Goal: Task Accomplishment & Management: Use online tool/utility

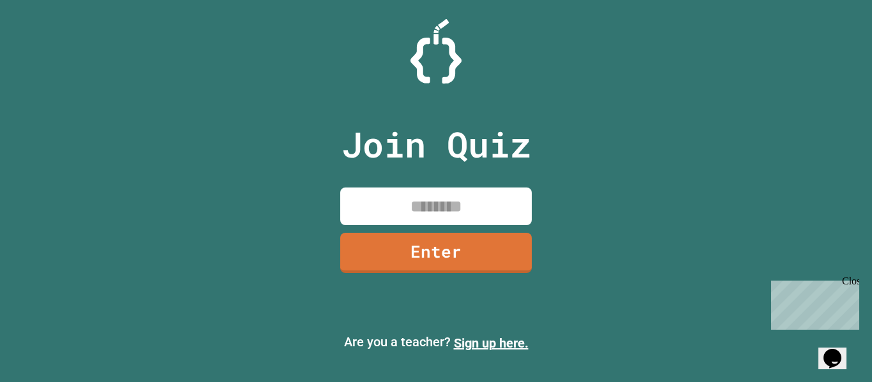
click at [364, 206] on input at bounding box center [436, 207] width 192 height 38
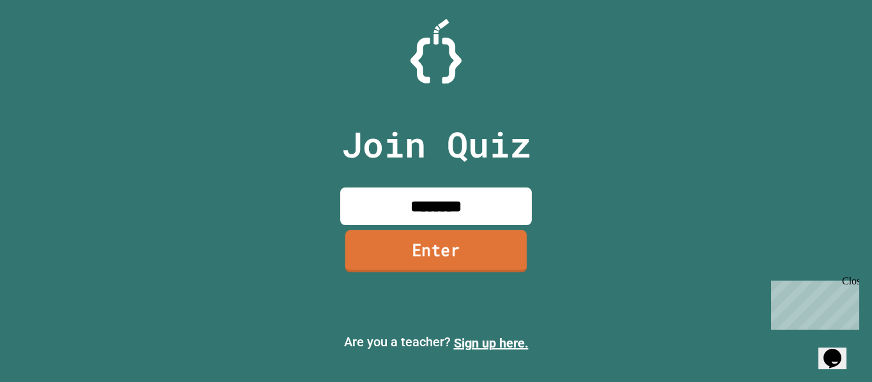
type input "********"
click at [373, 248] on link "Enter" at bounding box center [436, 251] width 182 height 42
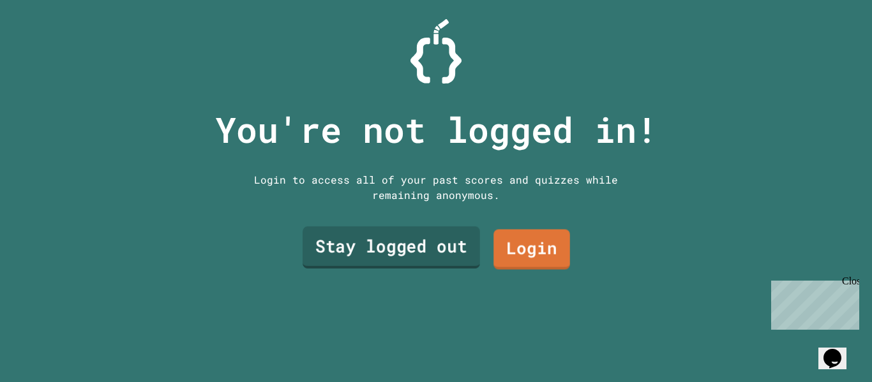
click at [448, 252] on link "Stay logged out" at bounding box center [391, 248] width 177 height 42
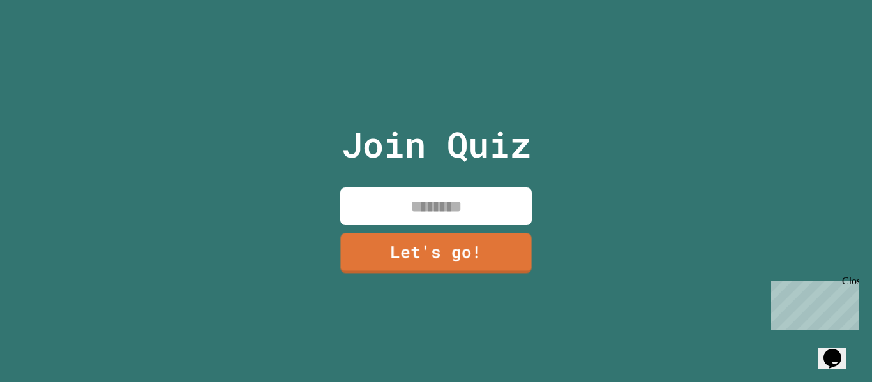
click at [464, 220] on input at bounding box center [436, 207] width 192 height 38
type input "****"
click at [464, 220] on input "****" at bounding box center [436, 207] width 192 height 38
click at [459, 234] on link "Let's go!" at bounding box center [436, 253] width 192 height 40
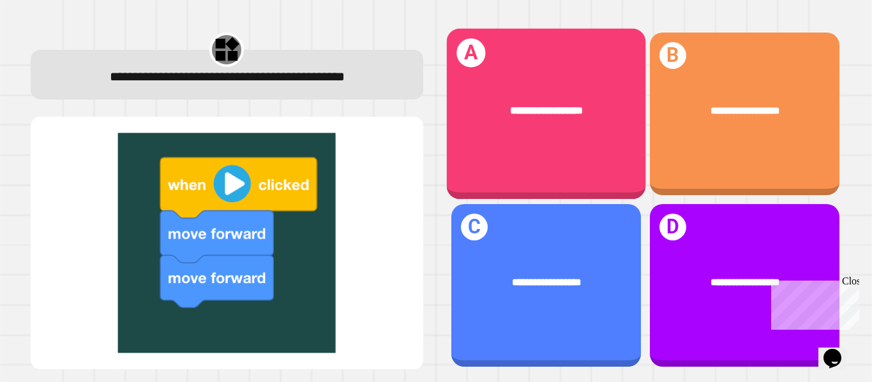
click at [532, 132] on div "**********" at bounding box center [545, 110] width 199 height 59
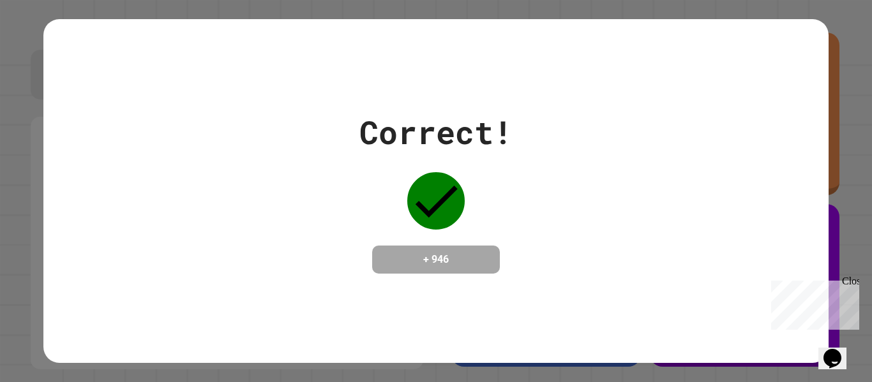
click at [633, 260] on div "Correct! + 946" at bounding box center [435, 191] width 785 height 165
click at [480, 262] on h4 "+ 946" at bounding box center [436, 259] width 102 height 15
click at [850, 277] on div "Close" at bounding box center [850, 284] width 16 height 16
click at [522, 239] on div "Correct! + 946" at bounding box center [435, 191] width 785 height 165
click at [479, 259] on h4 "+ 946" at bounding box center [436, 259] width 102 height 15
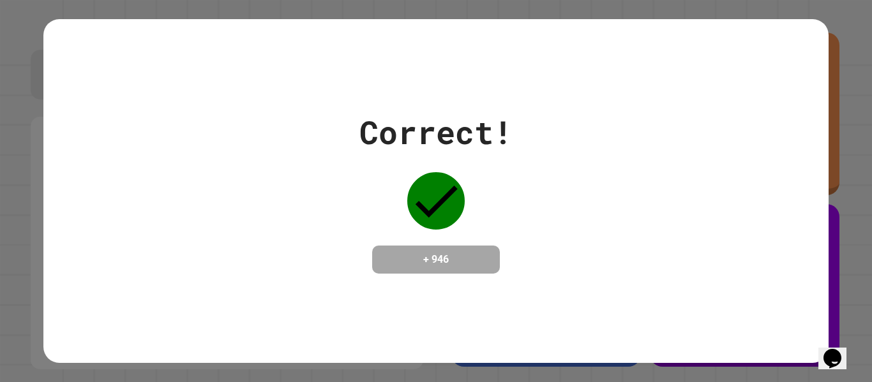
click at [540, 185] on div "Correct! + 946" at bounding box center [435, 191] width 785 height 165
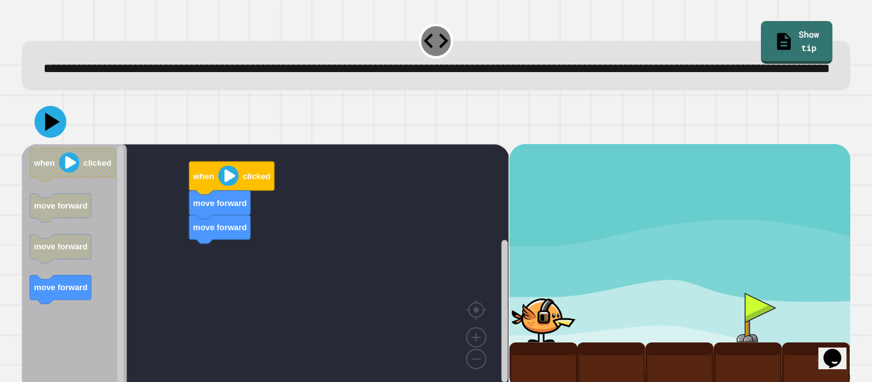
click at [213, 261] on div "move forward move forward when clicked when clicked move forward move forward m…" at bounding box center [265, 268] width 487 height 248
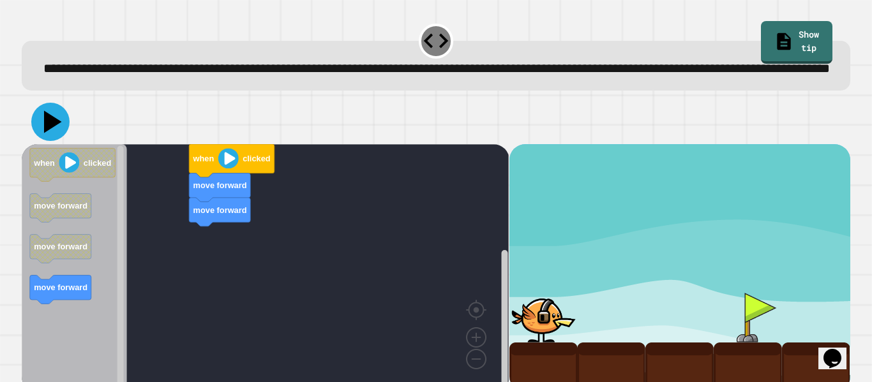
click at [45, 133] on icon at bounding box center [53, 122] width 18 height 22
click at [225, 253] on div "move forward move forward when clicked when clicked move forward move forward m…" at bounding box center [265, 268] width 487 height 248
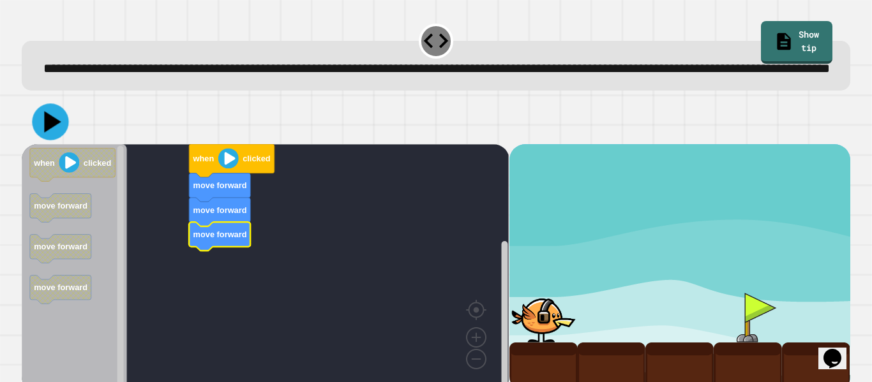
click at [59, 140] on icon at bounding box center [50, 121] width 36 height 36
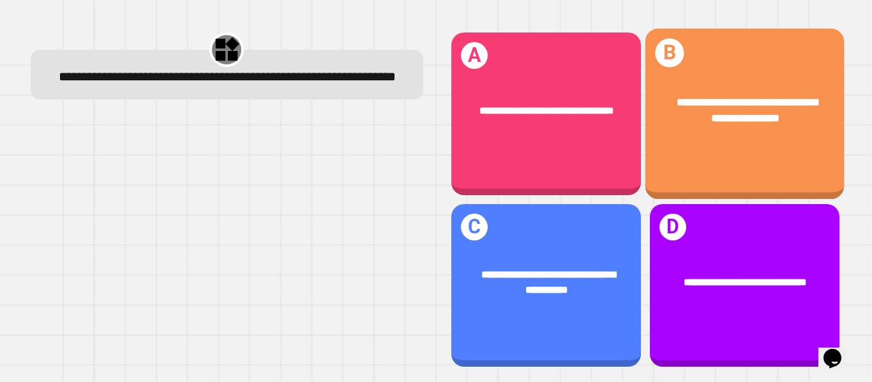
click at [718, 103] on span "**********" at bounding box center [747, 110] width 141 height 26
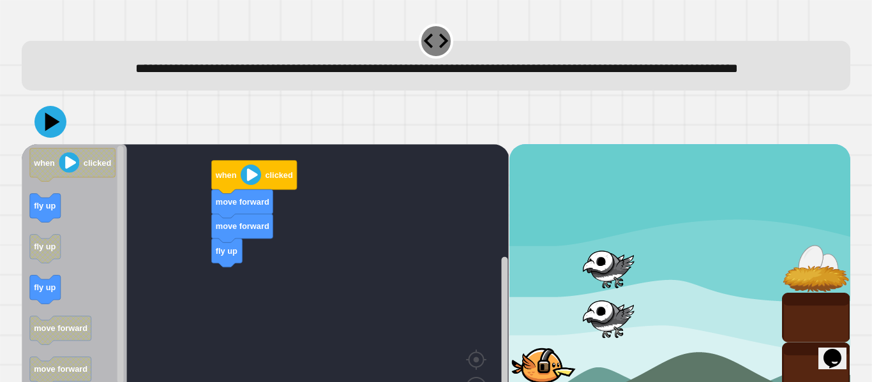
scroll to position [86, 0]
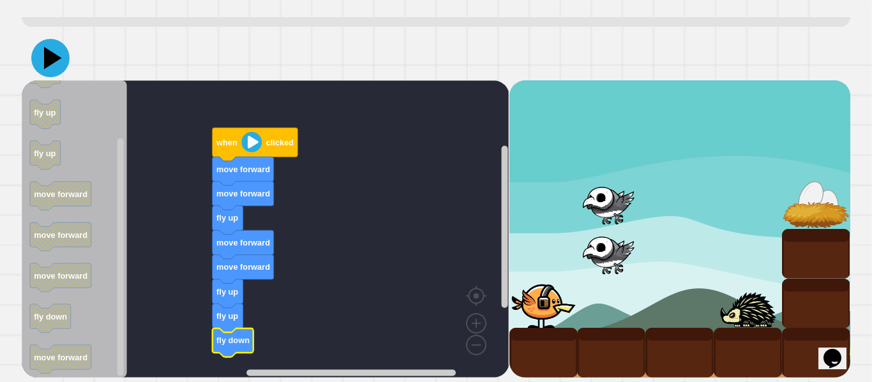
click at [57, 65] on icon at bounding box center [50, 58] width 38 height 38
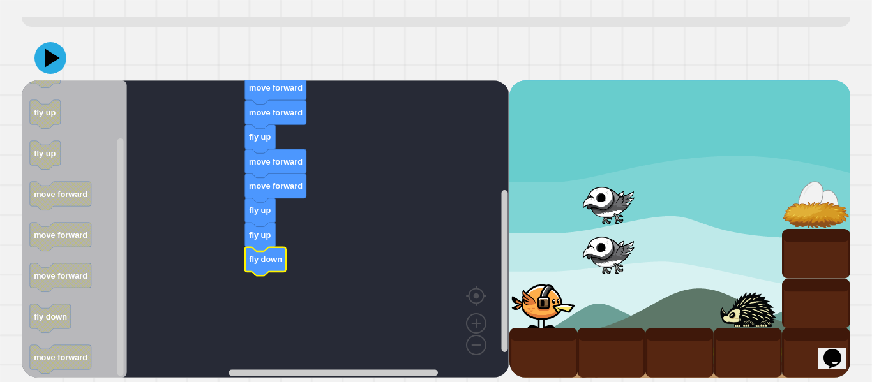
click at [60, 56] on icon at bounding box center [50, 58] width 32 height 32
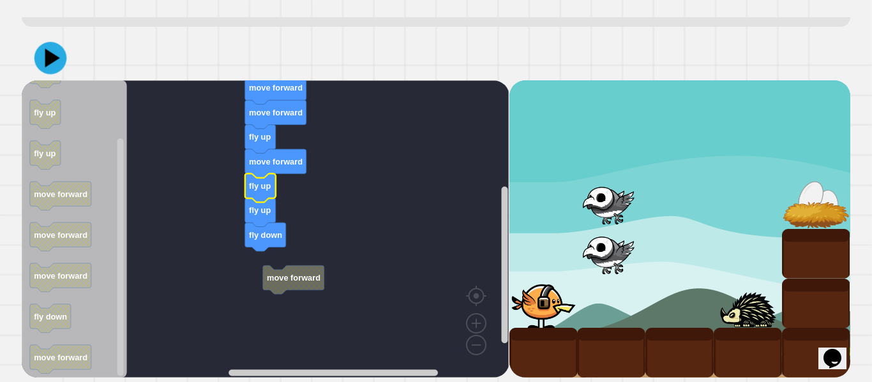
click at [49, 66] on icon at bounding box center [50, 58] width 33 height 33
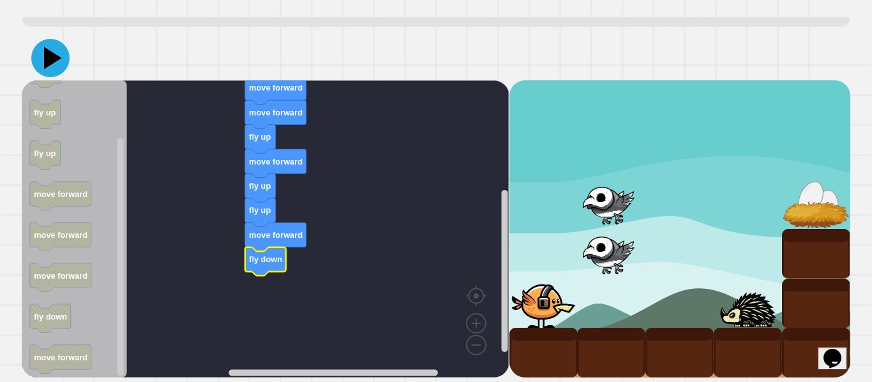
click at [58, 54] on icon at bounding box center [50, 58] width 38 height 38
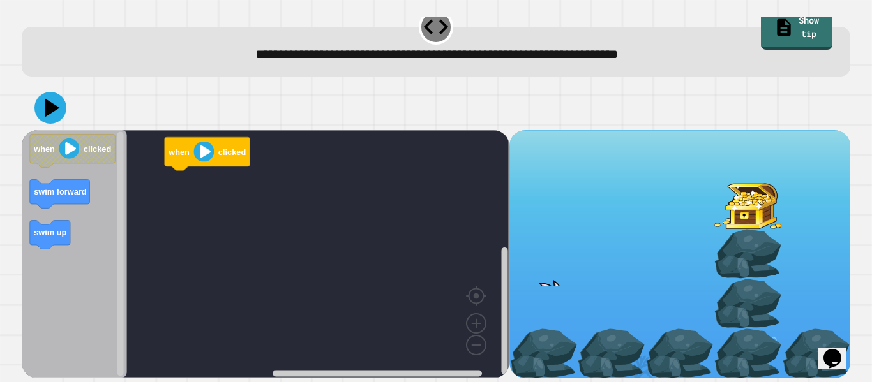
scroll to position [0, 0]
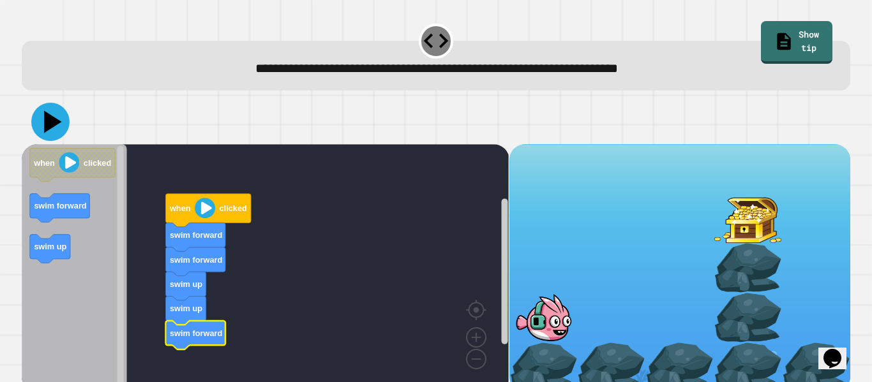
click at [60, 127] on icon at bounding box center [50, 122] width 38 height 38
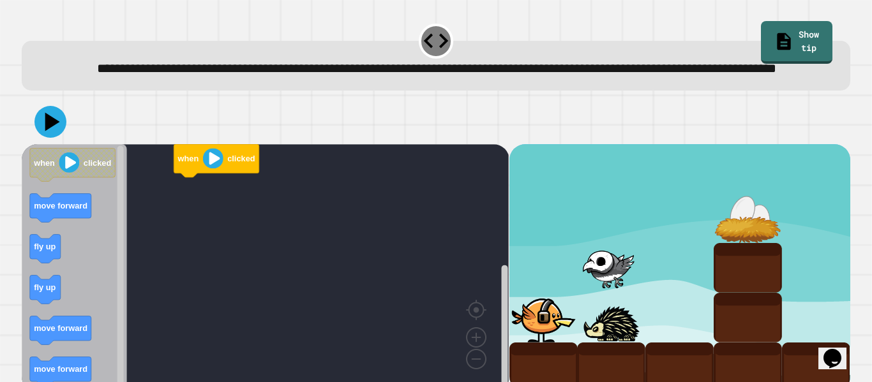
scroll to position [36, 0]
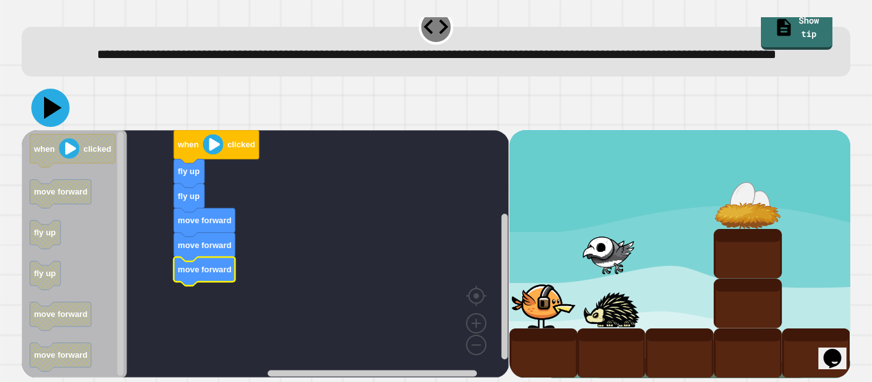
click at [50, 100] on icon at bounding box center [50, 108] width 38 height 38
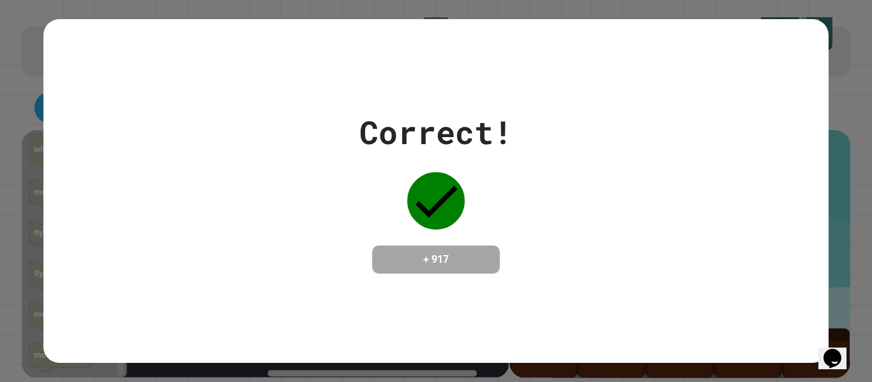
click at [592, 155] on div "Correct! + 917" at bounding box center [435, 191] width 785 height 165
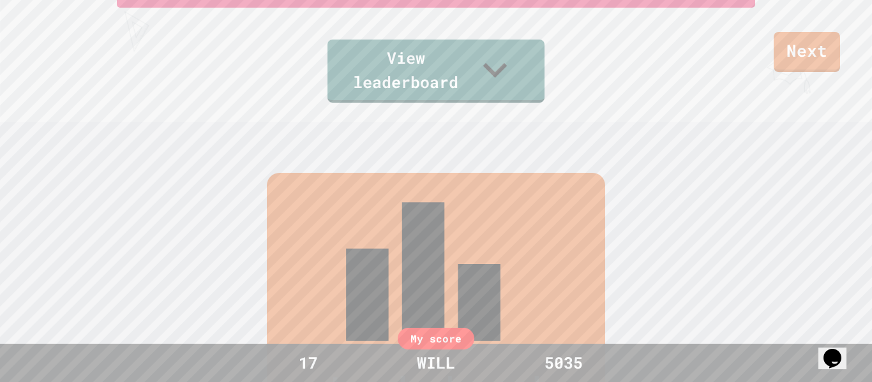
scroll to position [0, 0]
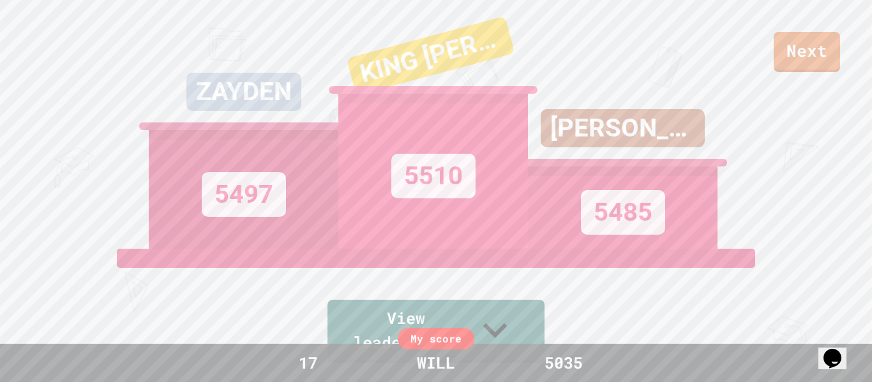
click at [804, 44] on link "Next" at bounding box center [807, 52] width 66 height 40
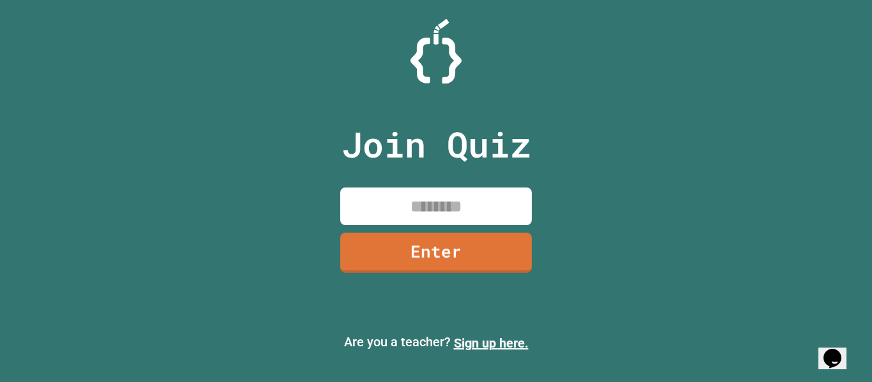
click at [431, 211] on input at bounding box center [436, 207] width 192 height 38
type input "********"
click at [411, 267] on link "Enter" at bounding box center [435, 251] width 187 height 42
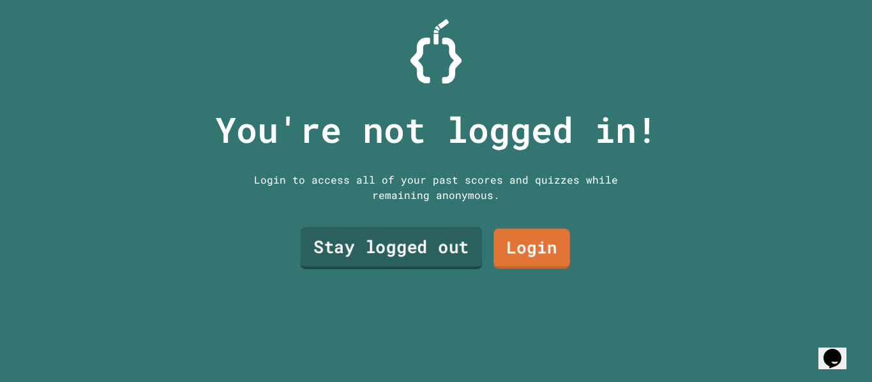
click at [431, 236] on link "Stay logged out" at bounding box center [392, 248] width 182 height 42
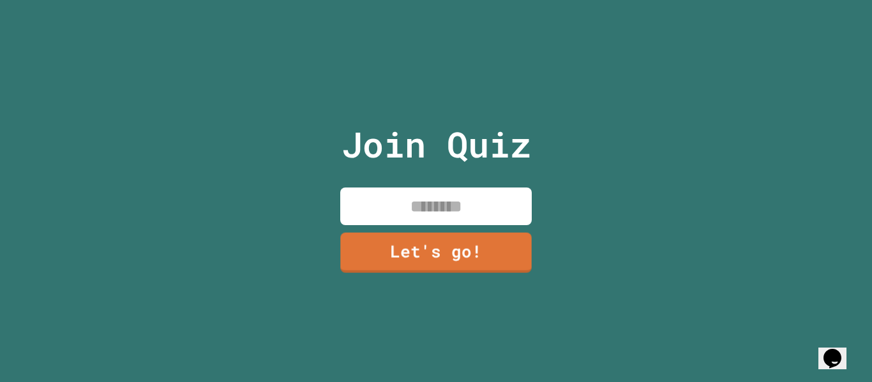
click at [448, 203] on input at bounding box center [436, 207] width 192 height 38
type input "****"
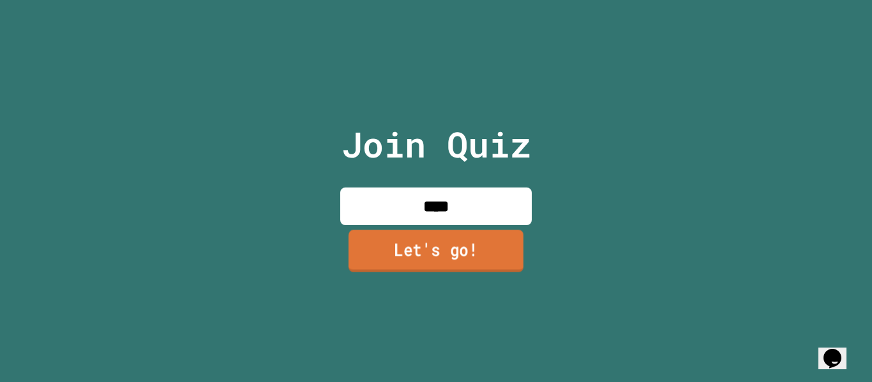
click at [509, 249] on link "Let's go!" at bounding box center [436, 251] width 175 height 42
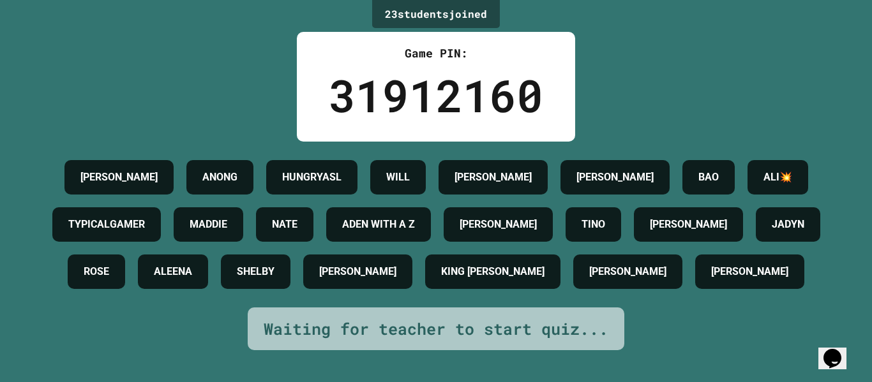
click at [528, 82] on div "31912160" at bounding box center [436, 95] width 215 height 67
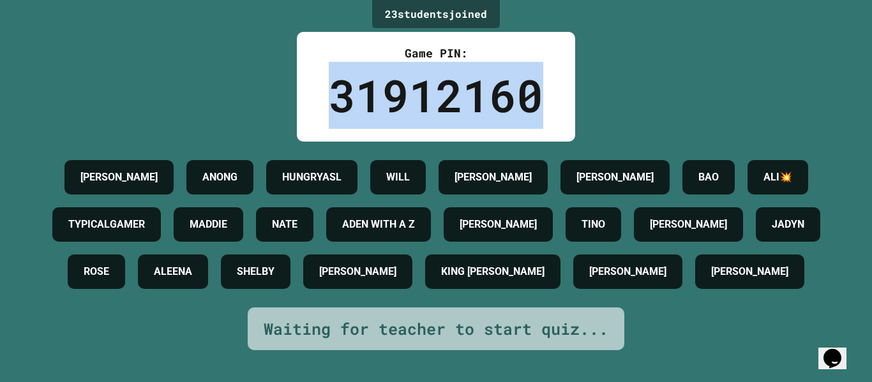
click at [528, 82] on div "31912160" at bounding box center [436, 95] width 215 height 67
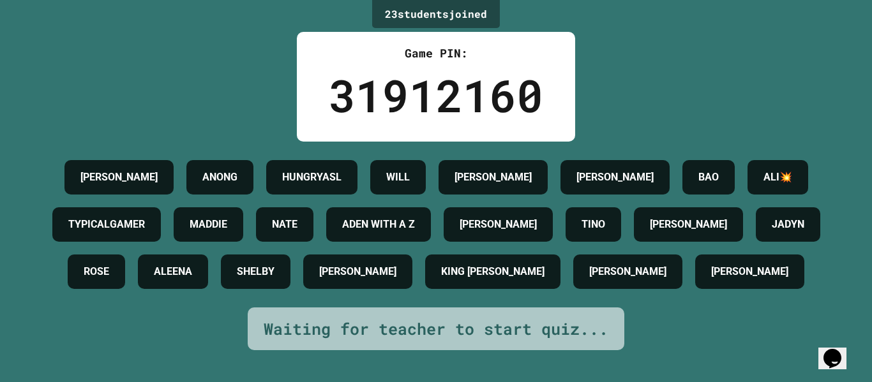
click at [528, 82] on div "31912160" at bounding box center [436, 95] width 215 height 67
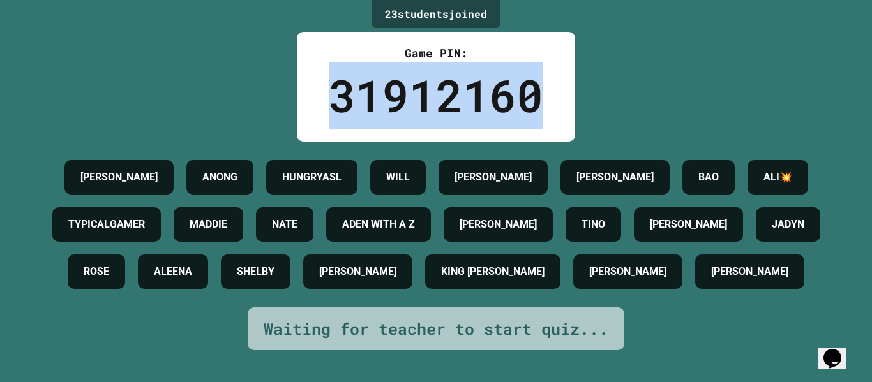
click at [528, 82] on div "31912160" at bounding box center [436, 95] width 215 height 67
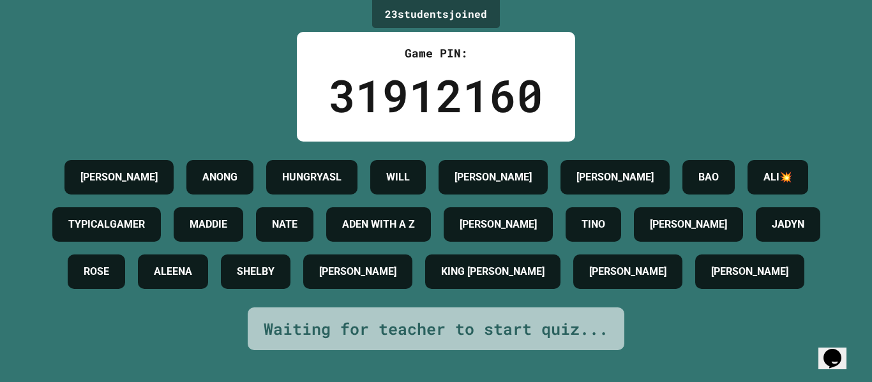
click at [528, 82] on div "31912160" at bounding box center [436, 95] width 215 height 67
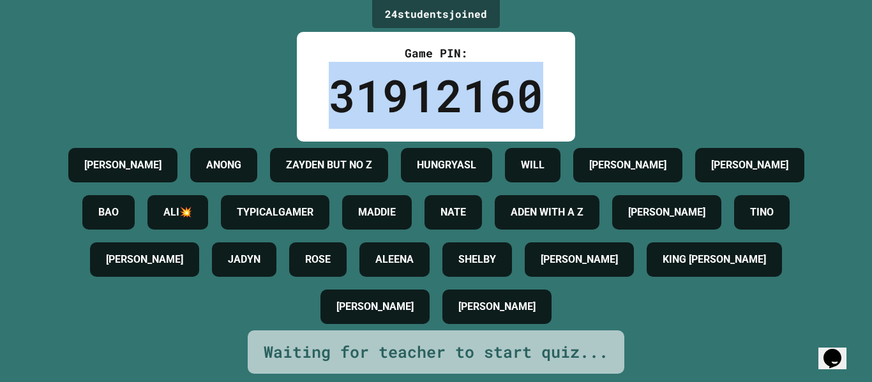
click at [528, 82] on div "31912160" at bounding box center [436, 95] width 215 height 67
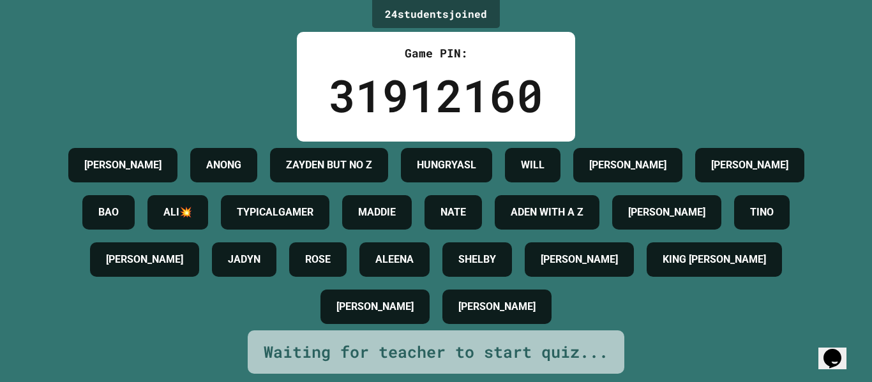
click at [528, 82] on div "31912160" at bounding box center [436, 95] width 215 height 67
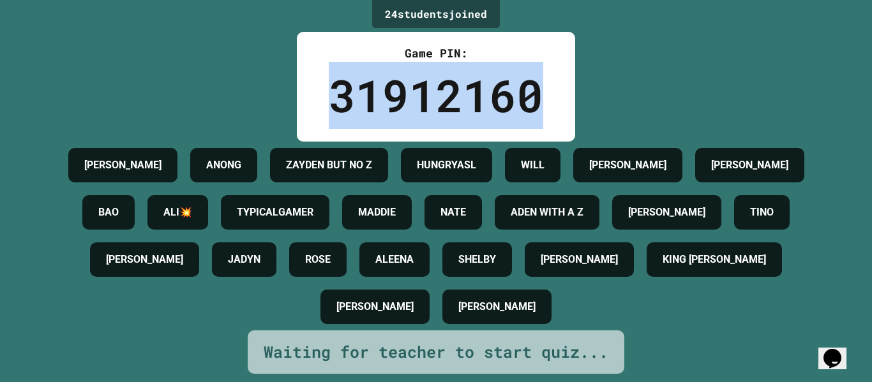
click at [528, 82] on div "31912160" at bounding box center [436, 95] width 215 height 67
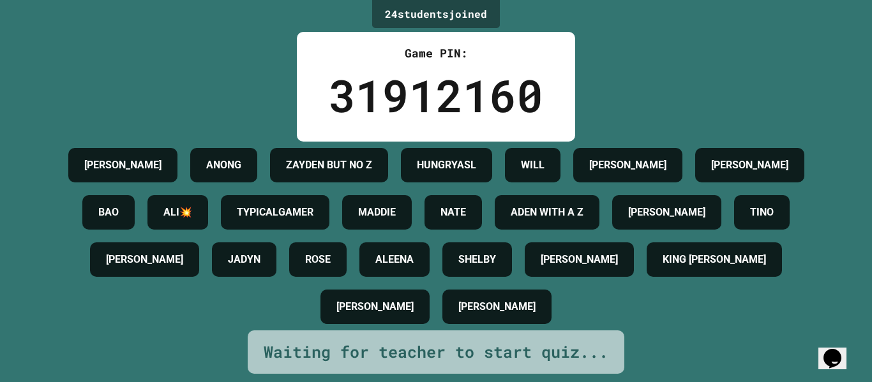
click at [528, 82] on div "31912160" at bounding box center [436, 95] width 215 height 67
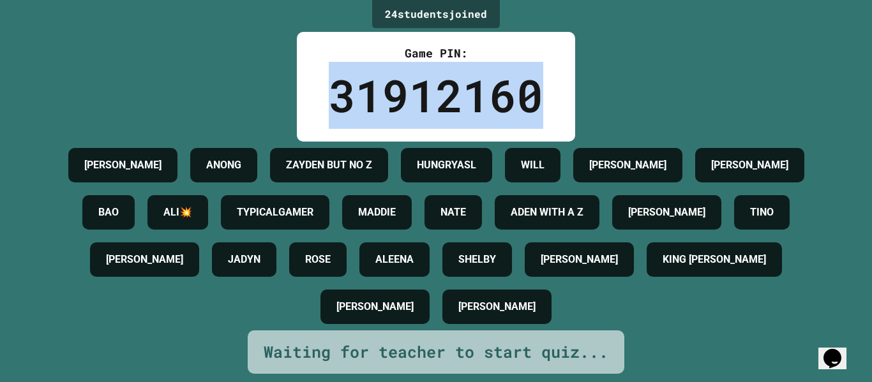
click at [528, 82] on div "31912160" at bounding box center [436, 95] width 215 height 67
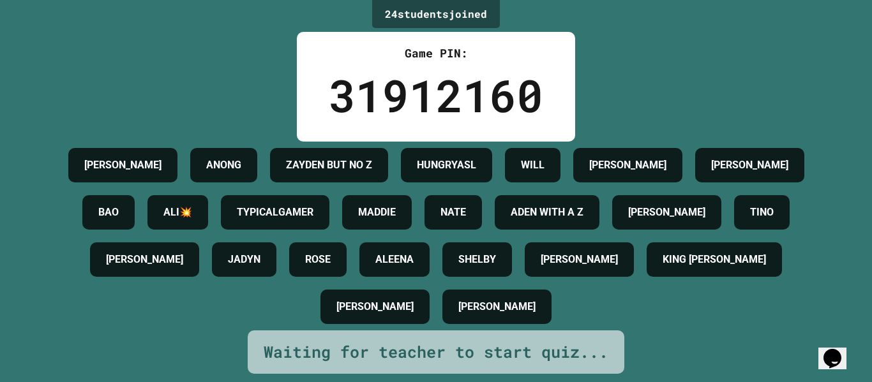
click at [528, 82] on div "31912160" at bounding box center [436, 95] width 215 height 67
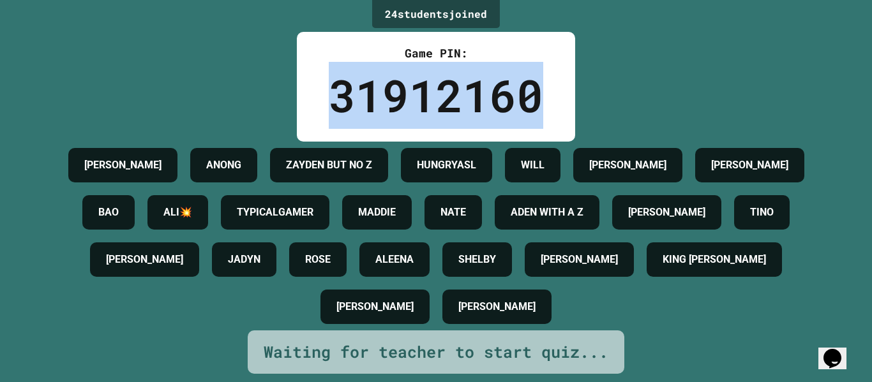
click at [528, 82] on div "31912160" at bounding box center [436, 95] width 215 height 67
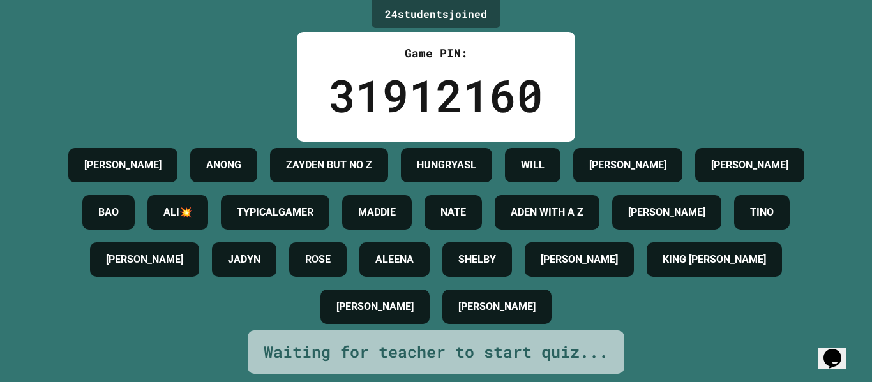
click at [528, 82] on div "31912160" at bounding box center [436, 95] width 215 height 67
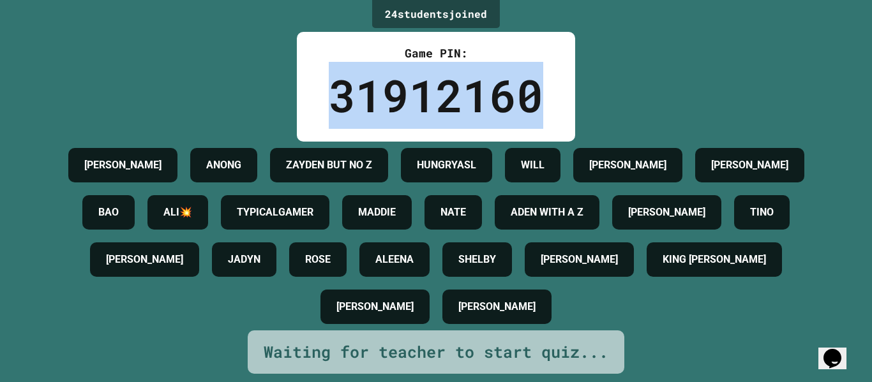
click at [528, 82] on div "31912160" at bounding box center [436, 95] width 215 height 67
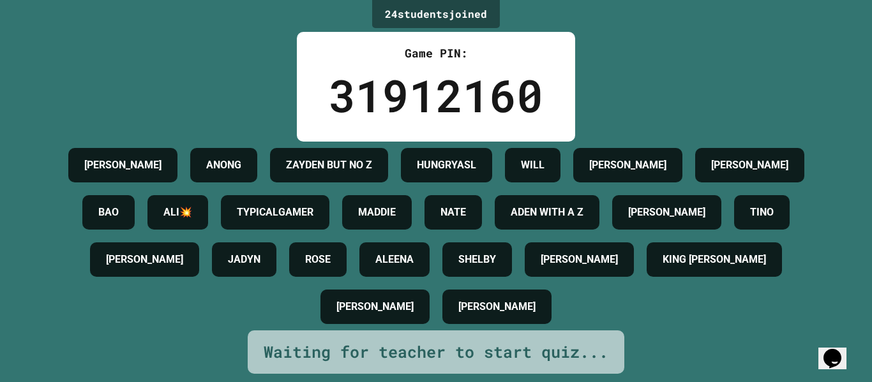
click at [528, 82] on div "31912160" at bounding box center [436, 95] width 215 height 67
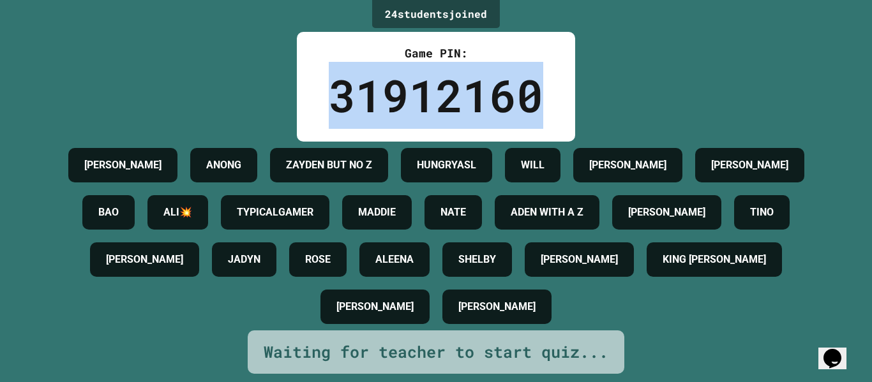
click at [528, 82] on div "31912160" at bounding box center [436, 95] width 215 height 67
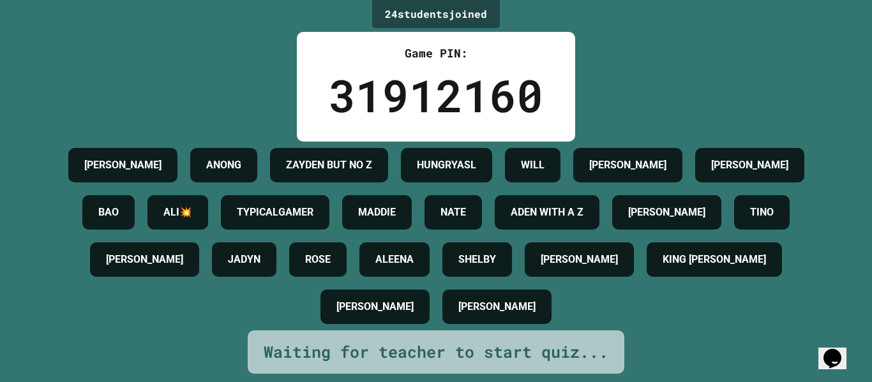
click at [528, 82] on div "31912160" at bounding box center [436, 95] width 215 height 67
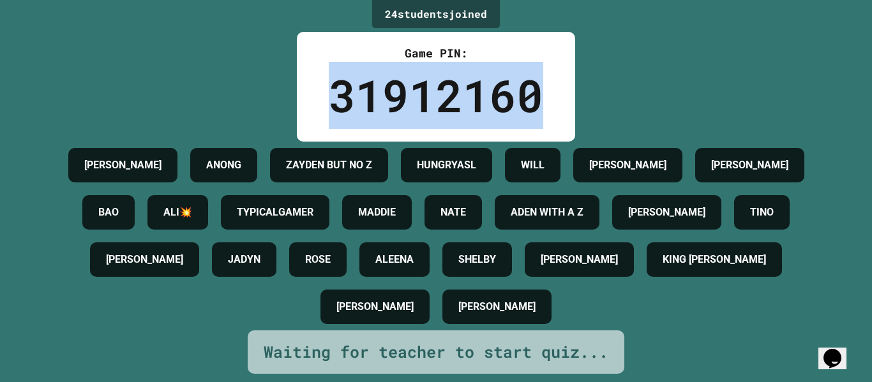
click at [528, 82] on div "31912160" at bounding box center [436, 95] width 215 height 67
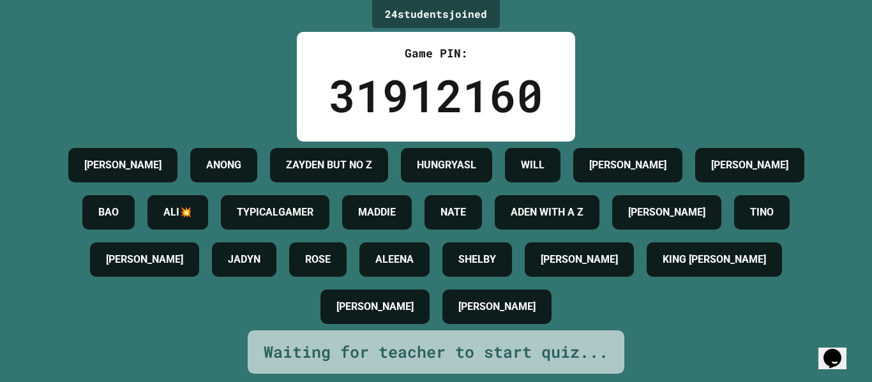
click at [528, 82] on div "31912160" at bounding box center [436, 95] width 215 height 67
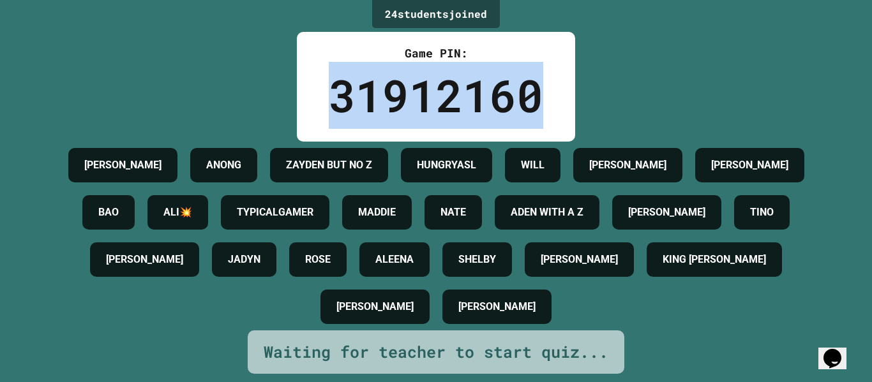
click at [528, 82] on div "31912160" at bounding box center [436, 95] width 215 height 67
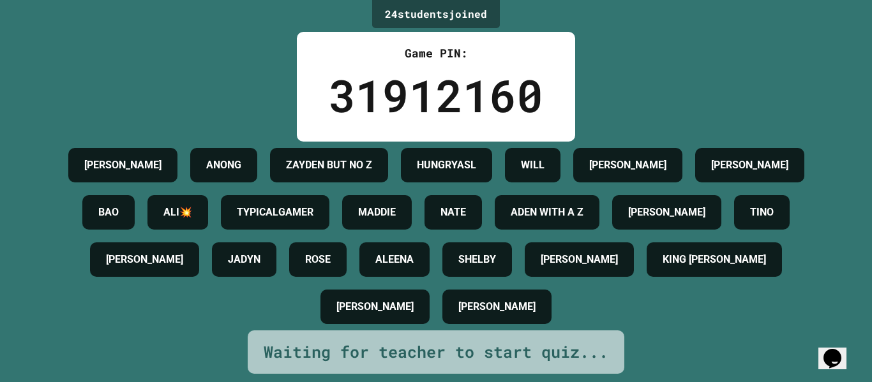
click at [528, 82] on div "31912160" at bounding box center [436, 95] width 215 height 67
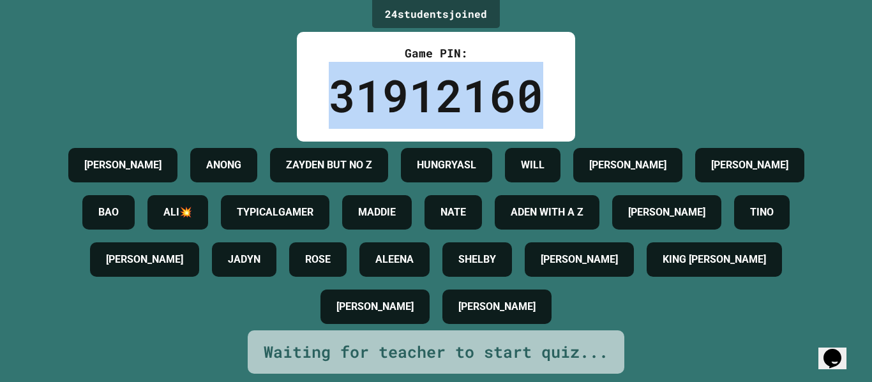
click at [528, 82] on div "31912160" at bounding box center [436, 95] width 215 height 67
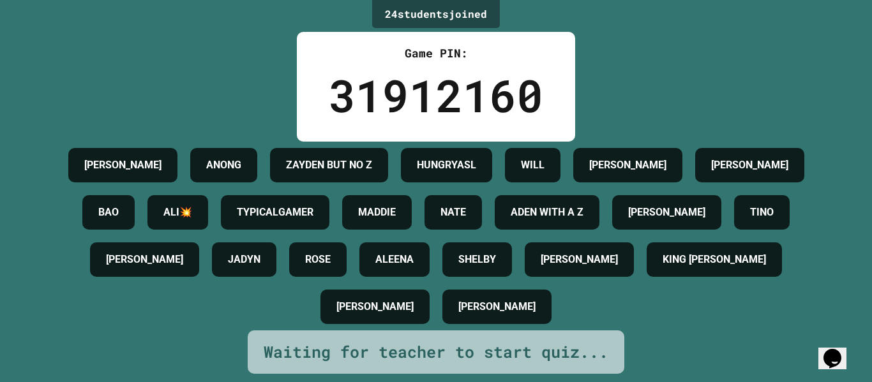
click at [528, 82] on div "31912160" at bounding box center [436, 95] width 215 height 67
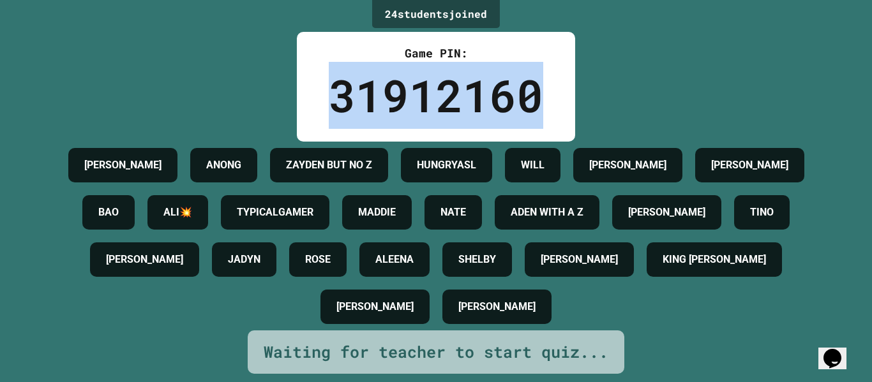
click at [528, 82] on div "31912160" at bounding box center [436, 95] width 215 height 67
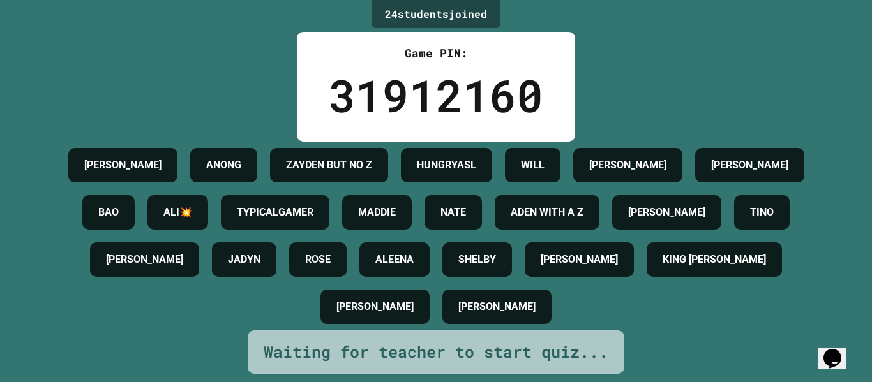
click at [528, 82] on div "31912160" at bounding box center [436, 95] width 215 height 67
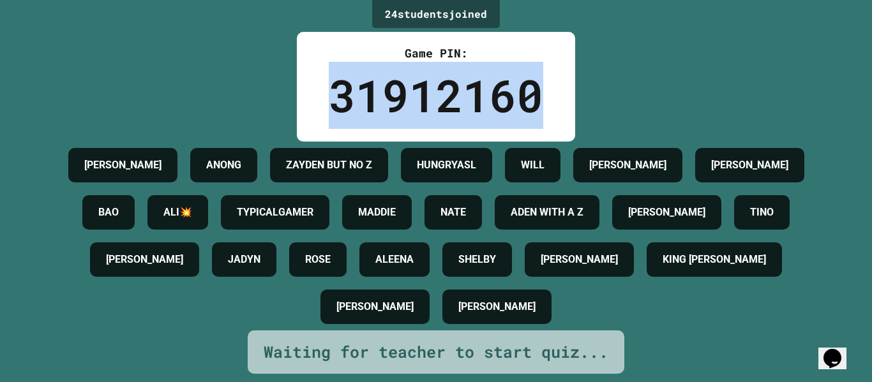
click at [528, 82] on div "31912160" at bounding box center [436, 95] width 215 height 67
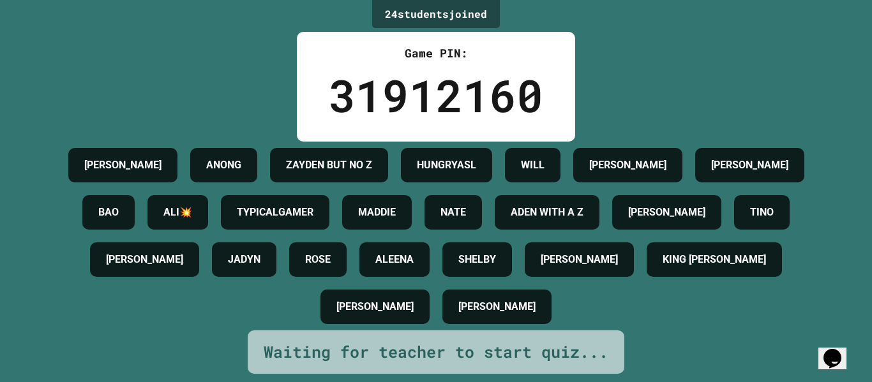
click at [528, 82] on div "31912160" at bounding box center [436, 95] width 215 height 67
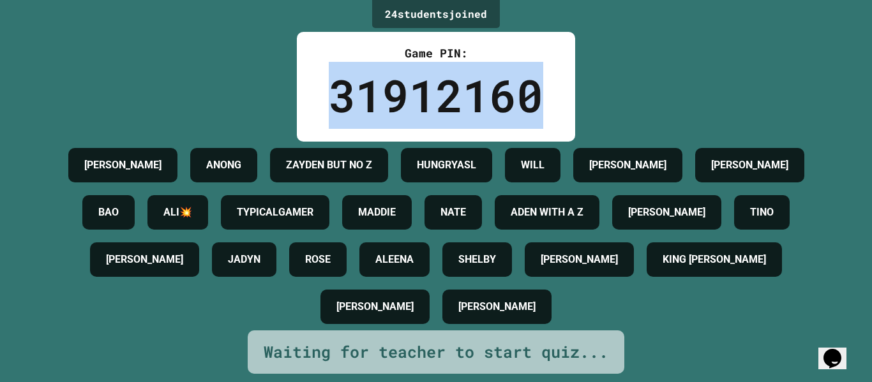
click at [528, 82] on div "31912160" at bounding box center [436, 95] width 215 height 67
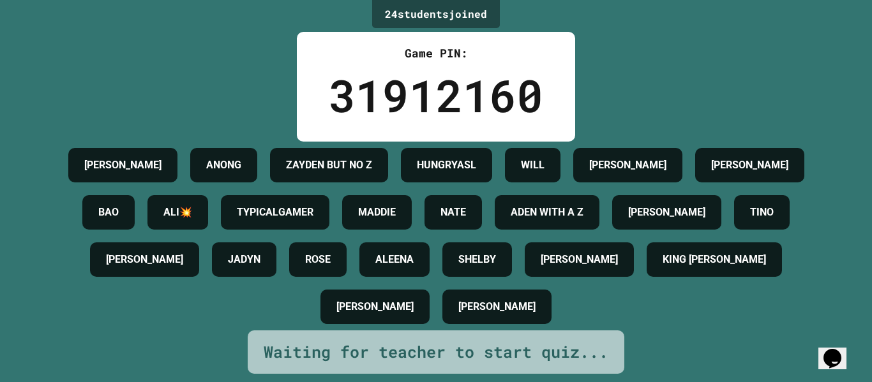
click at [528, 82] on div "31912160" at bounding box center [436, 95] width 215 height 67
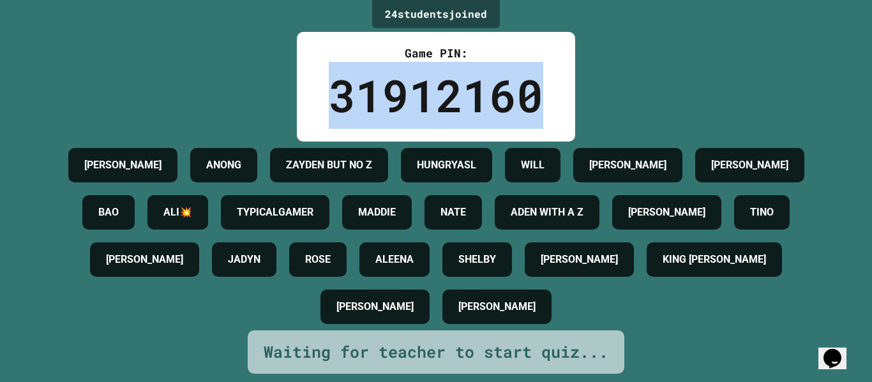
click at [528, 82] on div "31912160" at bounding box center [436, 95] width 215 height 67
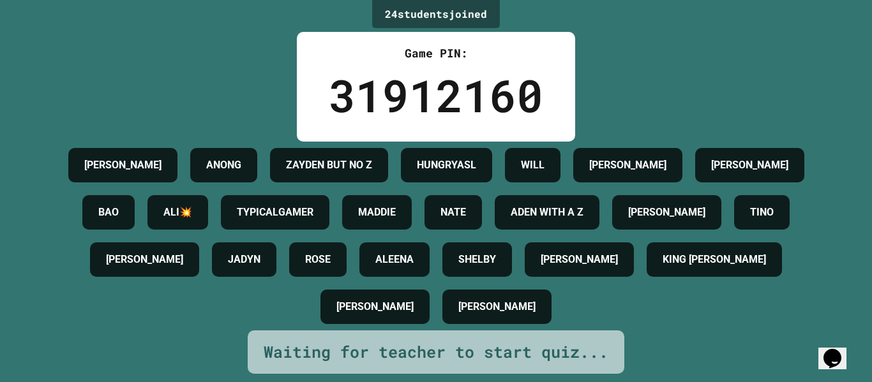
click at [528, 82] on div "31912160" at bounding box center [436, 95] width 215 height 67
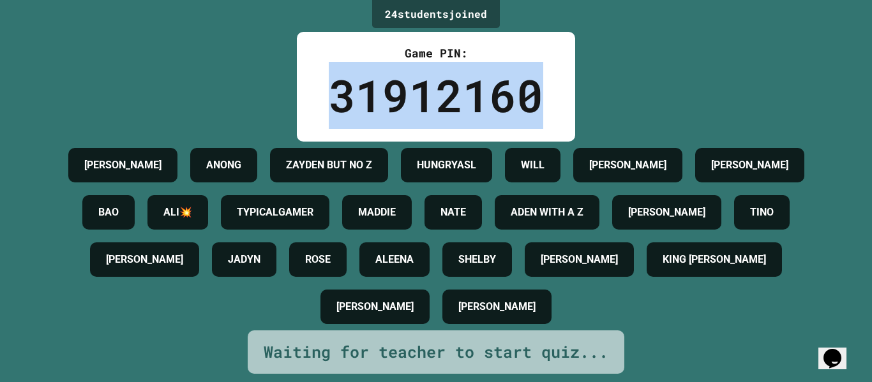
click at [528, 82] on div "31912160" at bounding box center [436, 95] width 215 height 67
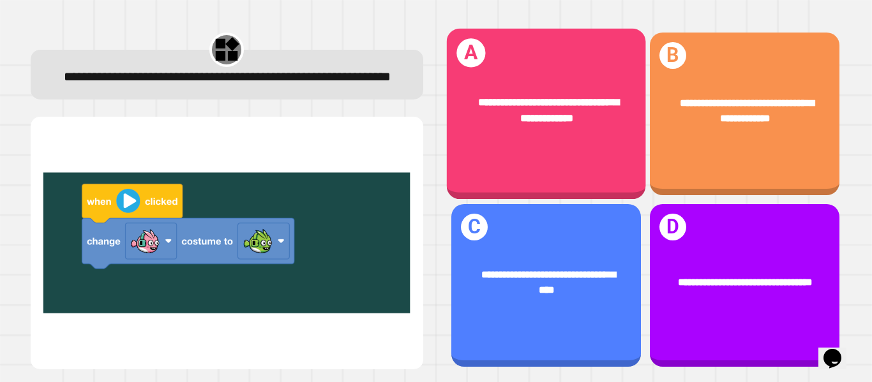
click at [536, 132] on div "**********" at bounding box center [545, 110] width 199 height 75
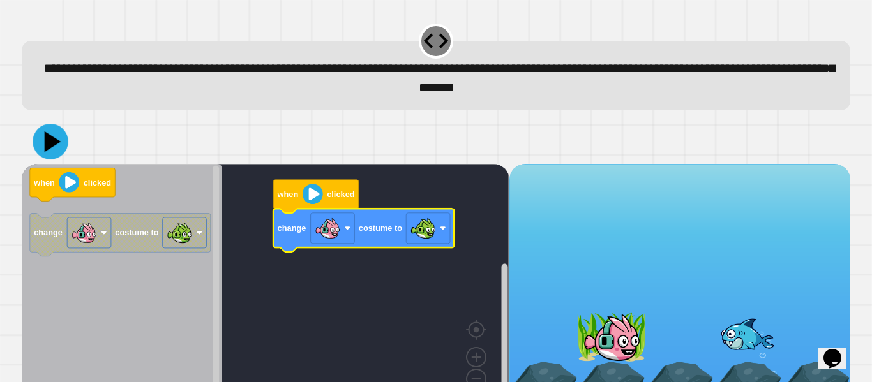
click at [48, 143] on icon at bounding box center [53, 142] width 17 height 21
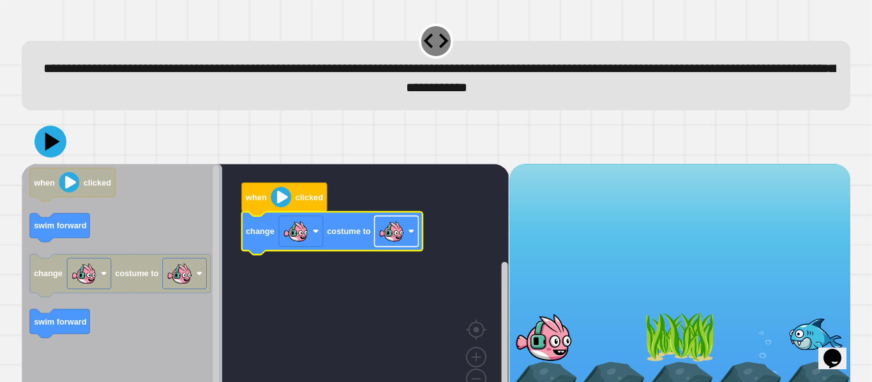
click at [400, 232] on image "Blockly Workspace" at bounding box center [392, 231] width 26 height 26
click at [59, 151] on icon at bounding box center [50, 141] width 36 height 36
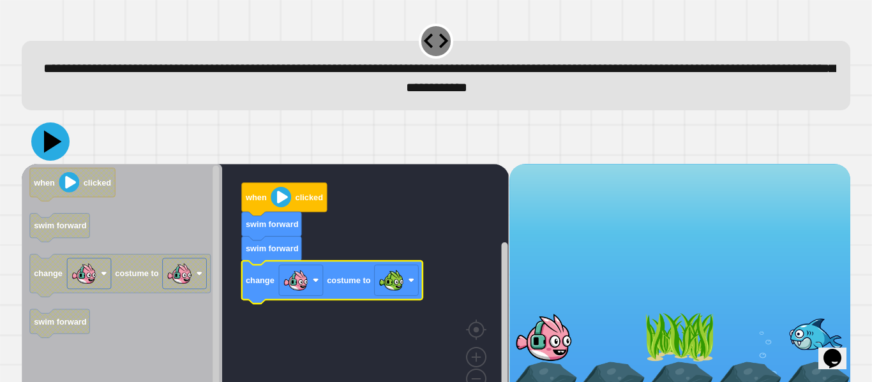
click at [49, 152] on icon at bounding box center [50, 142] width 38 height 38
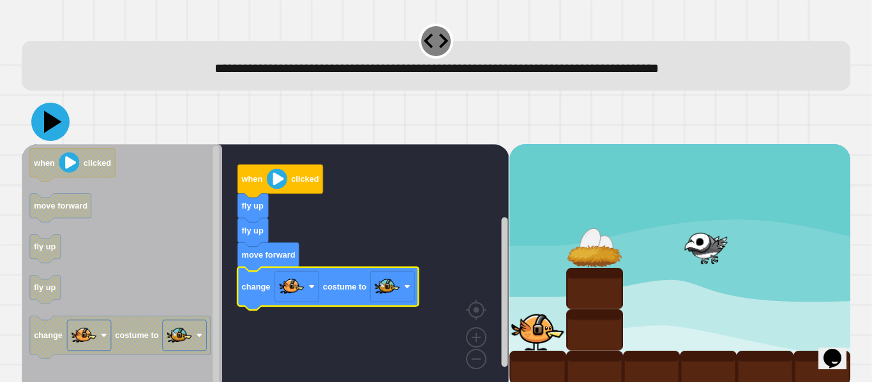
click at [59, 130] on icon at bounding box center [50, 122] width 38 height 38
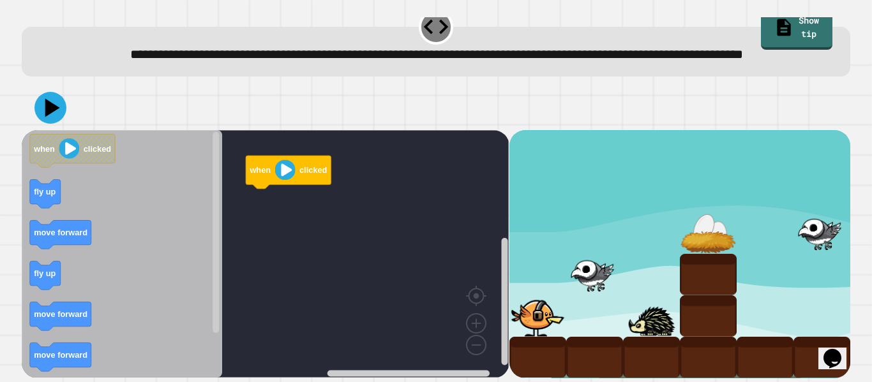
scroll to position [36, 0]
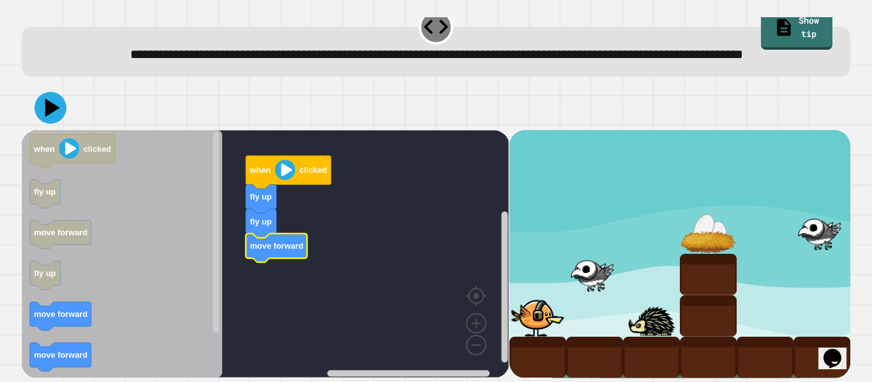
click at [96, 315] on icon "Blockly Workspace" at bounding box center [122, 254] width 200 height 248
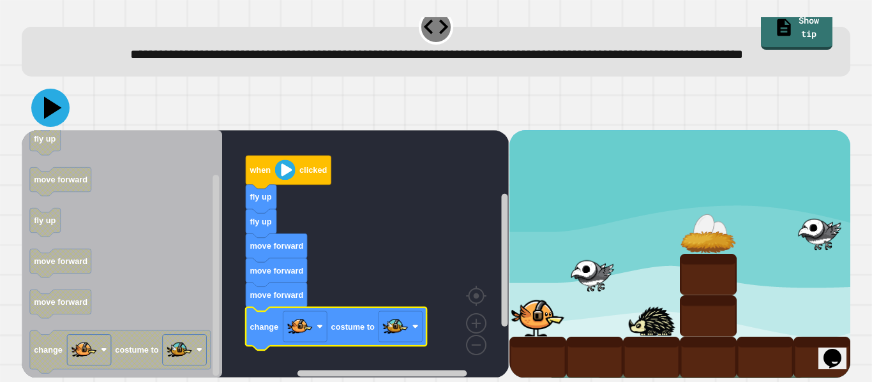
click at [63, 110] on icon at bounding box center [50, 108] width 38 height 38
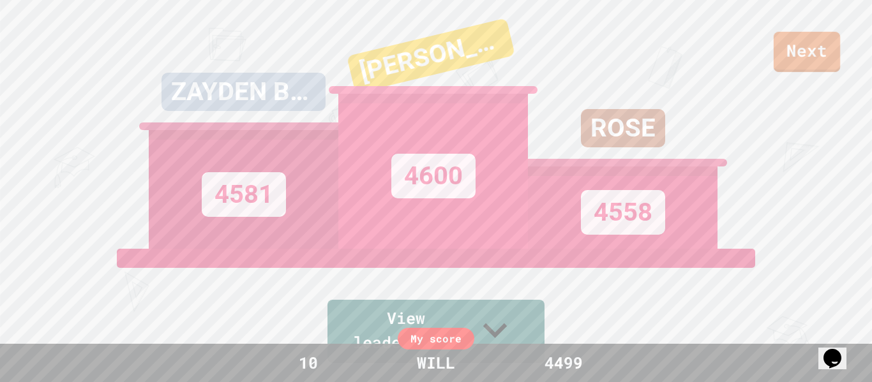
click at [799, 63] on link "Next" at bounding box center [807, 52] width 66 height 40
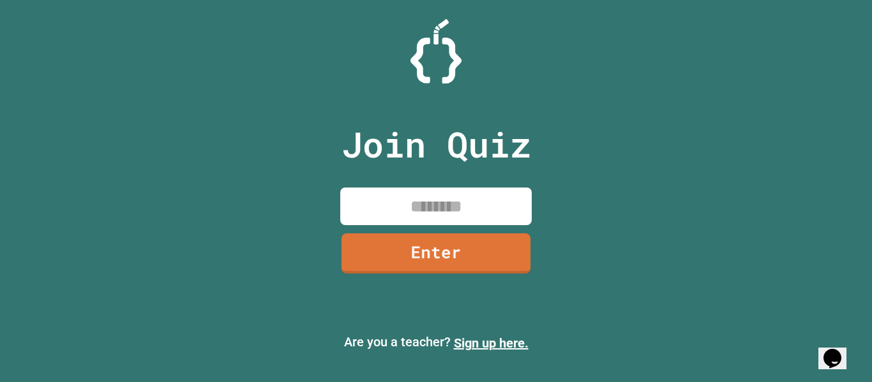
click at [446, 216] on input at bounding box center [436, 207] width 192 height 38
type input "********"
click at [464, 256] on link "Enter" at bounding box center [436, 252] width 194 height 42
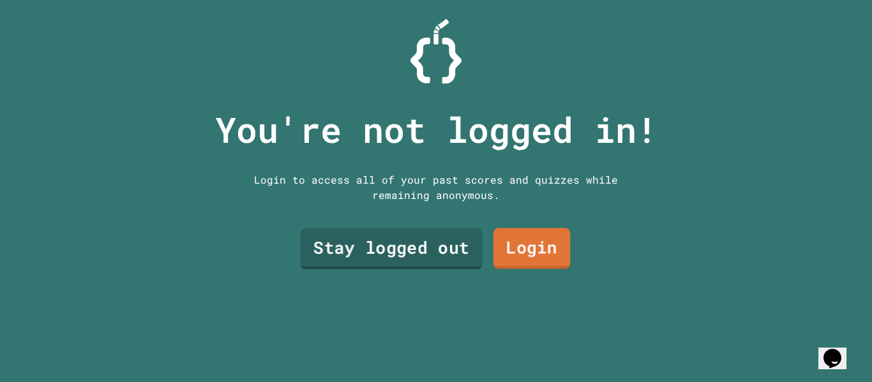
click at [442, 253] on link "Stay logged out" at bounding box center [392, 249] width 182 height 41
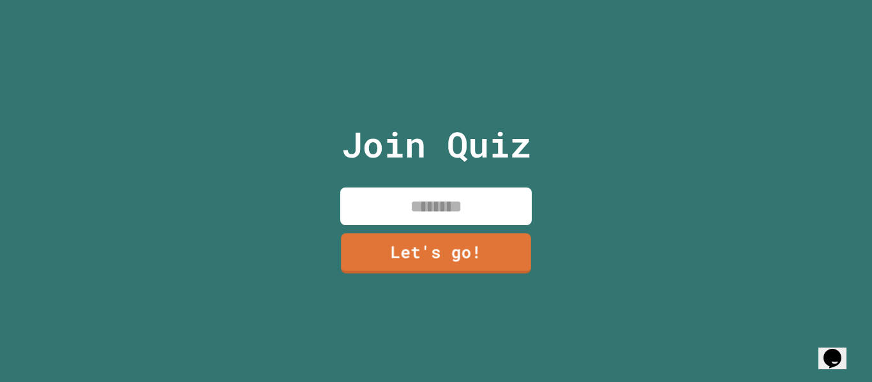
click at [455, 206] on input at bounding box center [436, 207] width 192 height 38
type input "****"
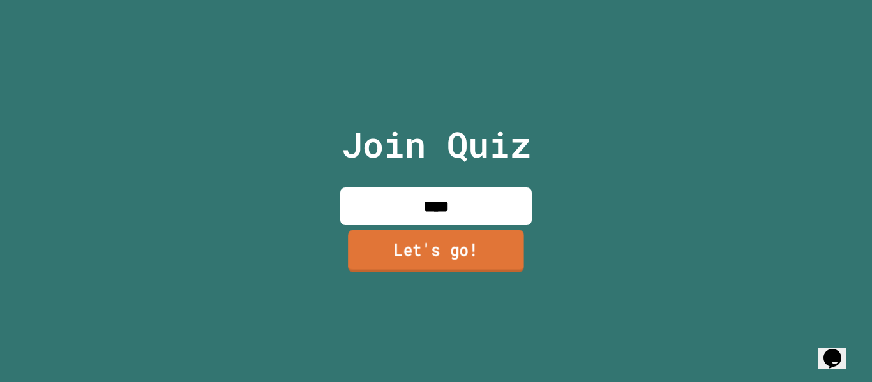
click at [447, 241] on link "Let's go!" at bounding box center [436, 251] width 176 height 42
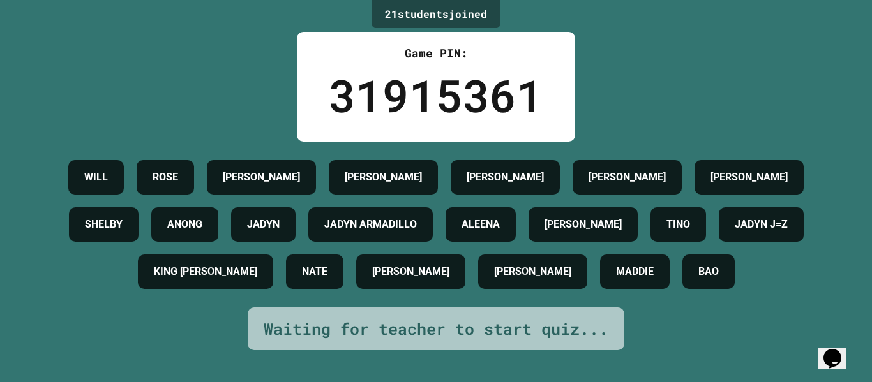
click at [280, 229] on h4 "JADYN" at bounding box center [263, 224] width 33 height 15
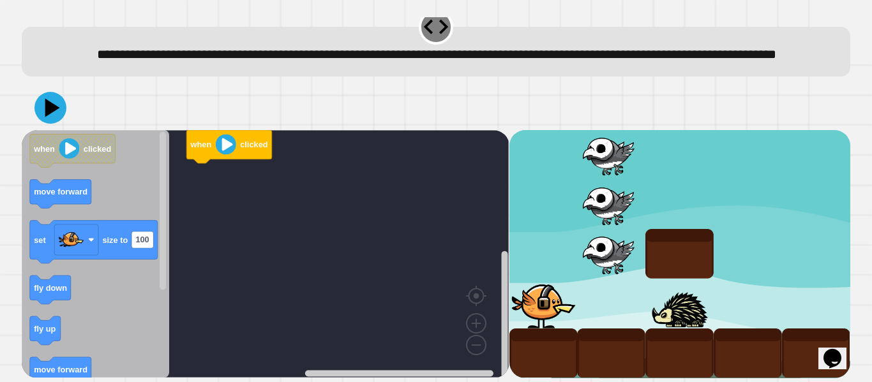
scroll to position [26, 0]
drag, startPoint x: 19, startPoint y: 332, endPoint x: 38, endPoint y: 335, distance: 19.4
click at [38, 335] on div "when clicked when clicked move forward set size to 100 fly down fly up move for…" at bounding box center [435, 231] width 837 height 301
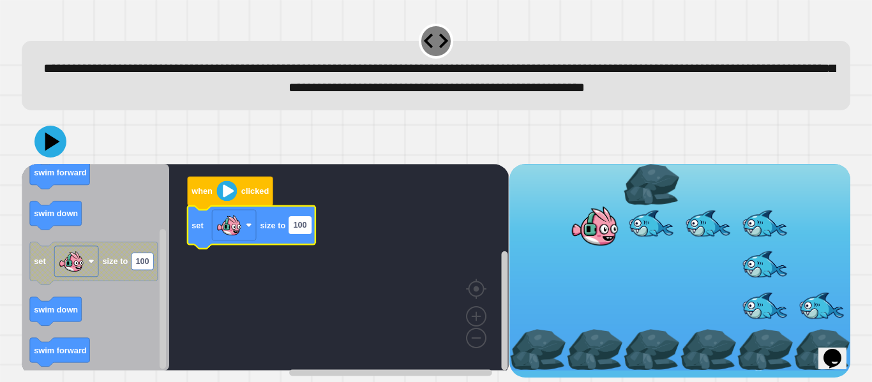
click at [308, 234] on rect "Blockly Workspace" at bounding box center [300, 225] width 22 height 17
type input "***"
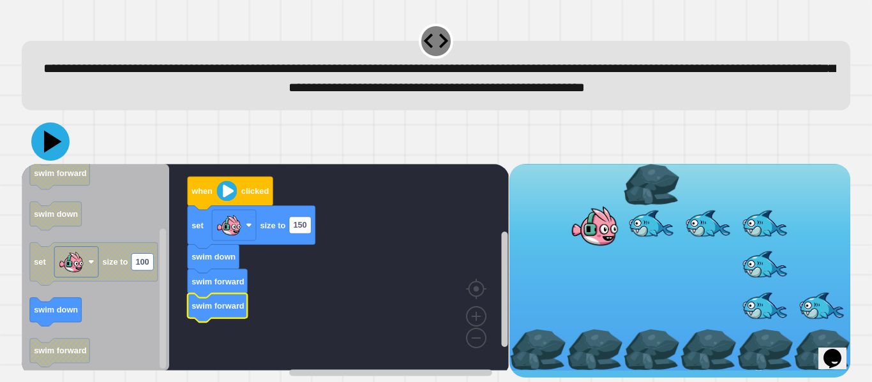
click at [62, 161] on icon at bounding box center [50, 142] width 38 height 38
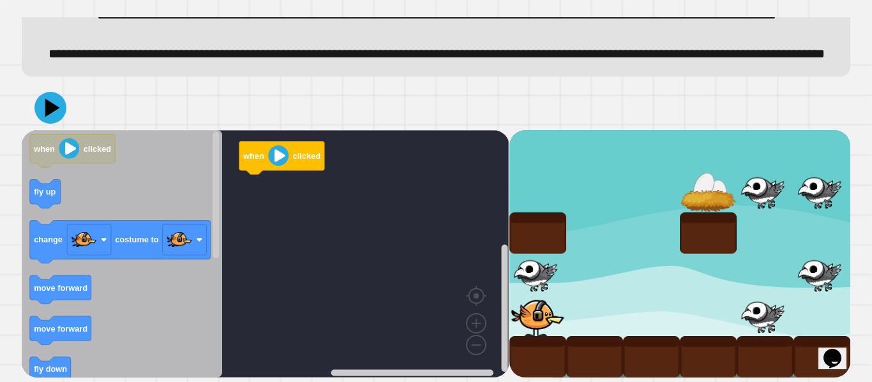
scroll to position [96, 0]
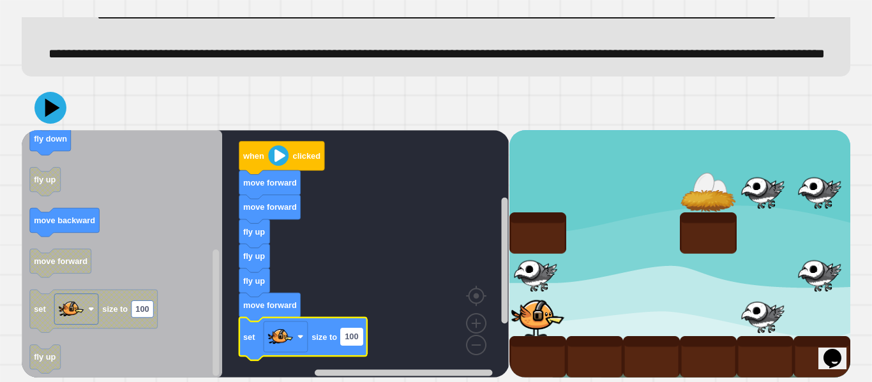
click at [363, 335] on rect "Blockly Workspace" at bounding box center [352, 336] width 22 height 17
type input "**"
click at [47, 102] on icon at bounding box center [53, 107] width 18 height 22
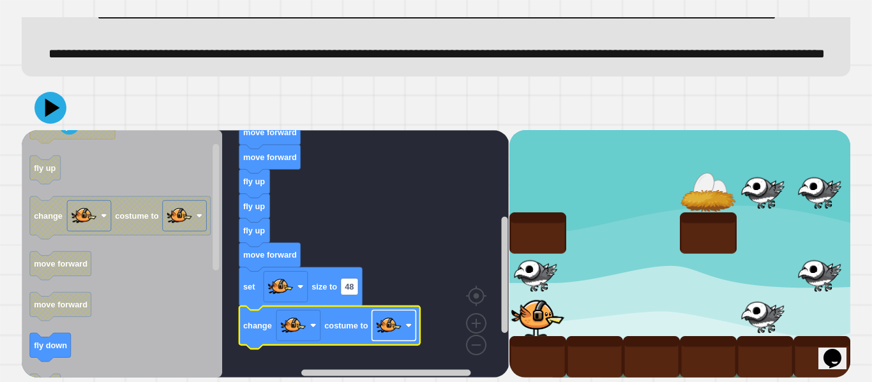
click at [388, 326] on image "Blockly Workspace" at bounding box center [389, 326] width 26 height 26
click at [51, 111] on icon at bounding box center [53, 107] width 18 height 22
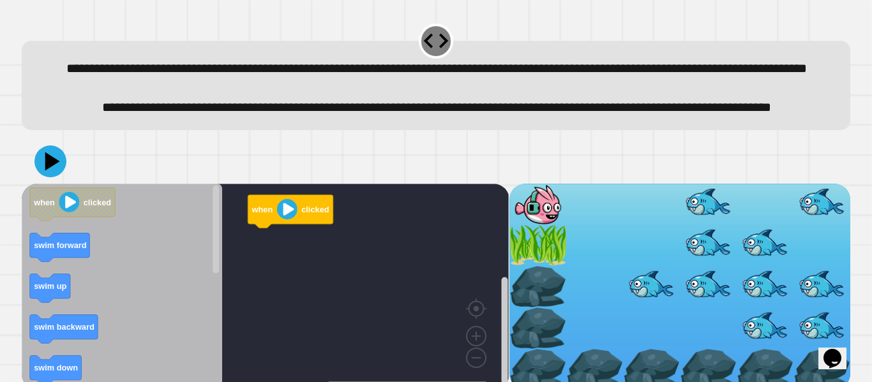
scroll to position [57, 0]
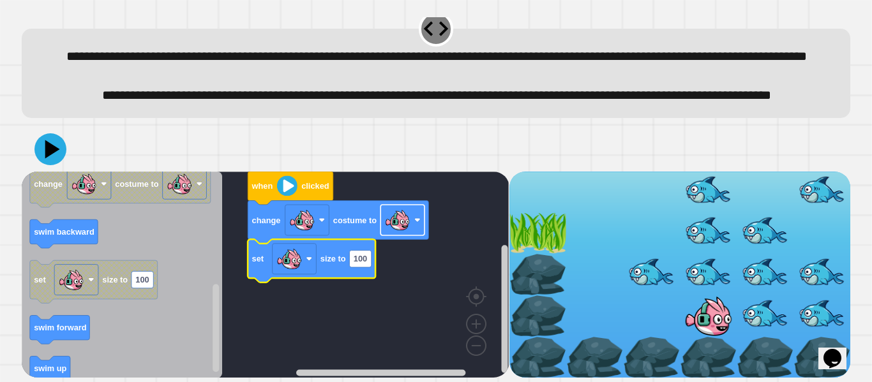
click at [406, 221] on image "Blockly Workspace" at bounding box center [398, 220] width 26 height 26
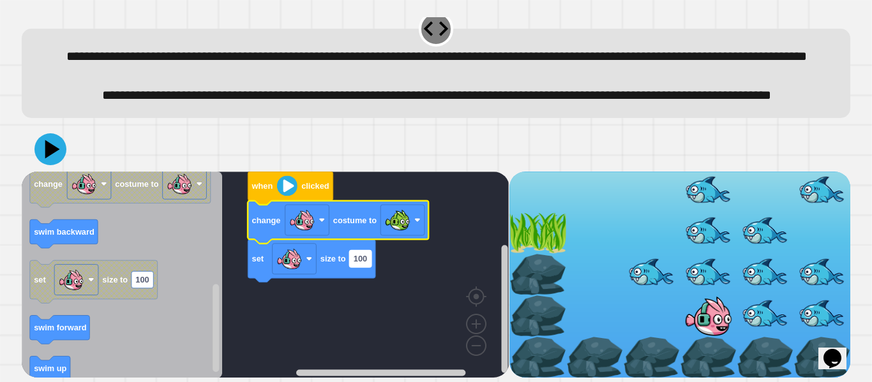
click at [368, 257] on rect "Blockly Workspace" at bounding box center [361, 258] width 22 height 17
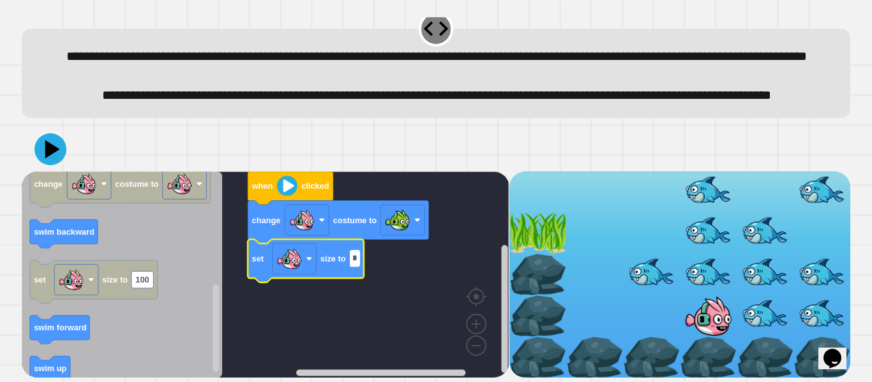
type input "**"
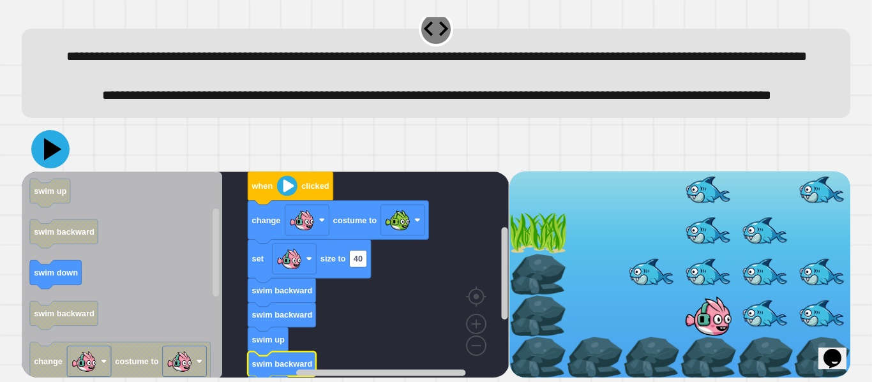
click at [56, 153] on icon at bounding box center [50, 149] width 38 height 38
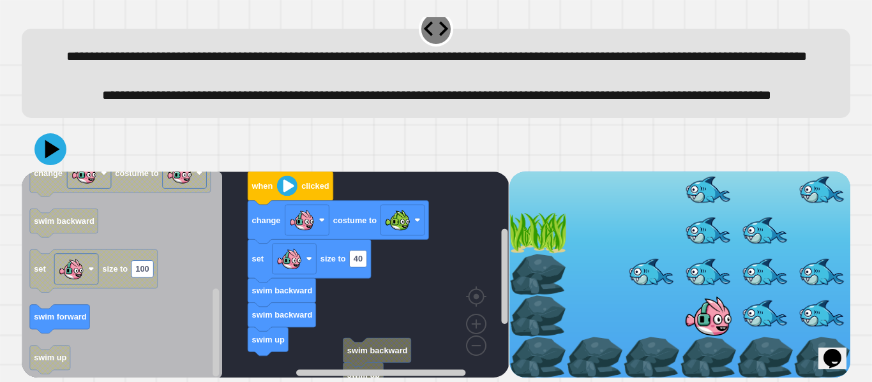
click at [205, 303] on icon "when clicked swim forward swim up swim backward swim down swim backward change …" at bounding box center [122, 275] width 200 height 207
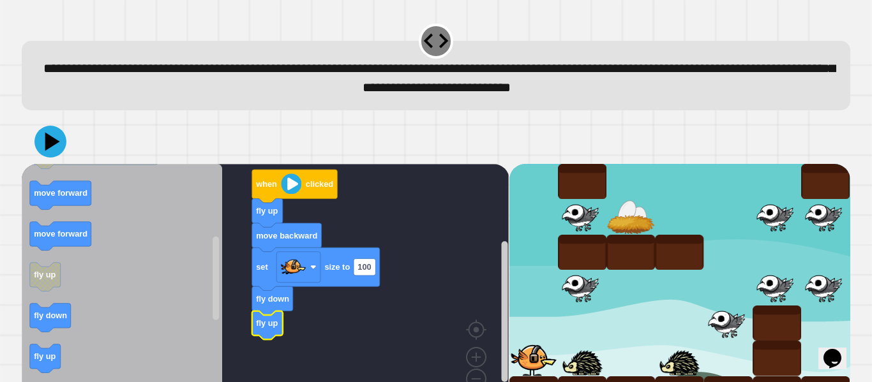
click at [47, 161] on div at bounding box center [436, 141] width 829 height 45
click at [49, 153] on icon at bounding box center [50, 141] width 36 height 36
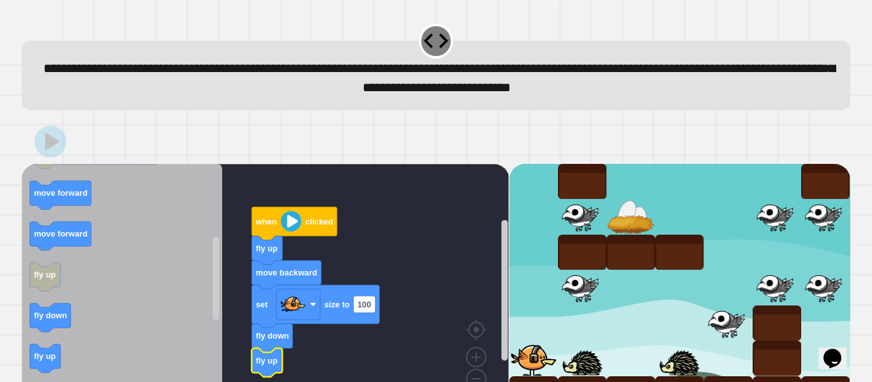
click at [287, 223] on image "Blockly Workspace" at bounding box center [291, 221] width 20 height 20
